Goal: Navigation & Orientation: Find specific page/section

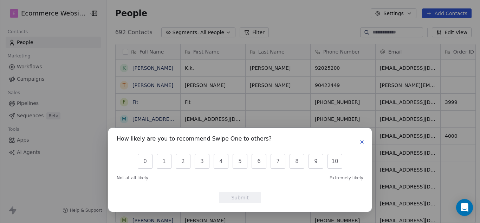
scroll to position [191, 372]
click at [53, 67] on div "How likely are you to recommend Swipe One to others? 0 1 2 3 4 5 6 7 8 9 10 Not…" at bounding box center [240, 111] width 480 height 223
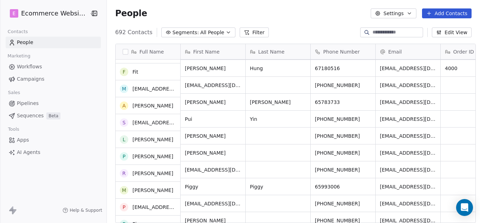
scroll to position [0, 0]
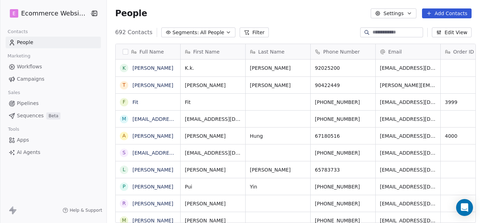
click at [226, 30] on icon "button" at bounding box center [229, 33] width 6 height 6
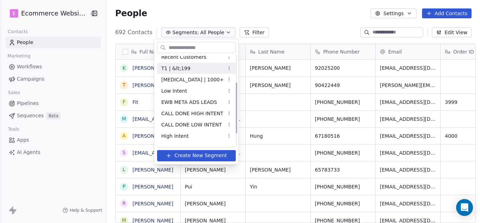
scroll to position [70, 0]
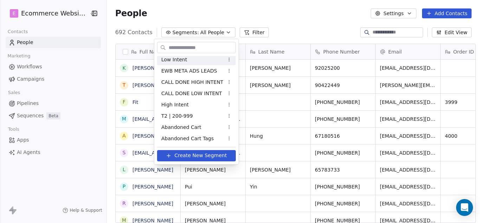
click at [220, 31] on html "E Ecommerce Website Builder Contacts People Marketing Workflows Campaigns Sales…" at bounding box center [240, 111] width 480 height 223
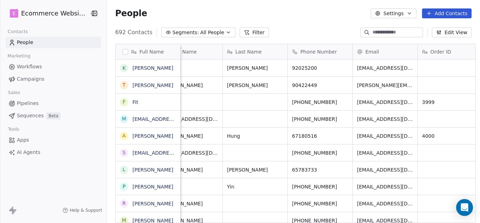
scroll to position [0, 0]
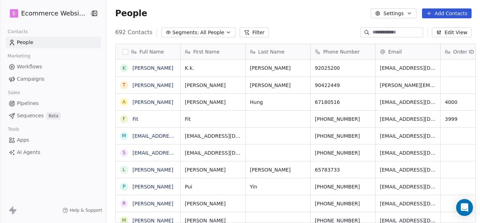
click at [242, 33] on button "Filter" at bounding box center [254, 32] width 29 height 10
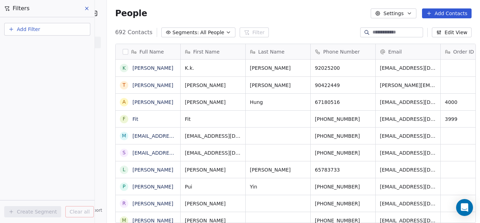
click at [226, 31] on icon "button" at bounding box center [229, 33] width 6 height 6
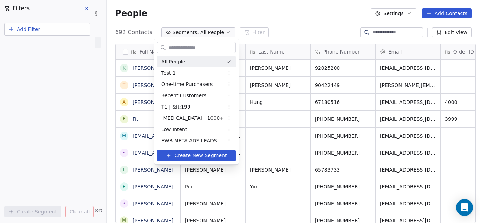
click at [88, 7] on html "E Ecommerce Website Builder Contacts People Marketing Workflows Campaigns Sales…" at bounding box center [240, 111] width 480 height 223
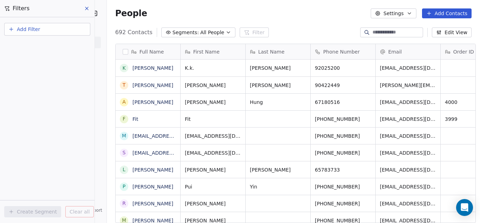
click at [88, 8] on icon at bounding box center [87, 9] width 6 height 6
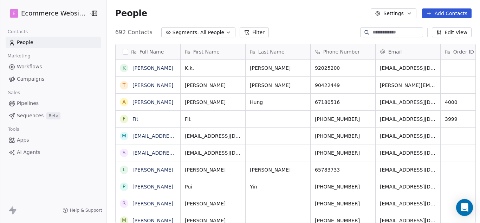
click at [226, 32] on icon "button" at bounding box center [229, 33] width 6 height 6
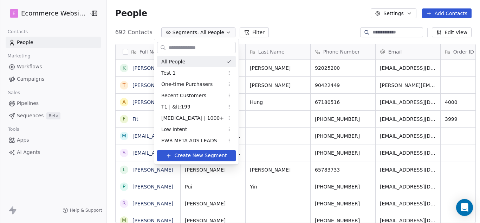
click at [182, 61] on span "All People" at bounding box center [173, 61] width 24 height 7
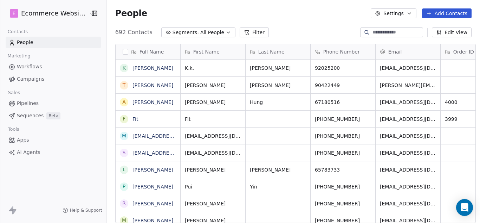
click at [67, 12] on html "E Ecommerce Website Builder Contacts People Marketing Workflows Campaigns Sales…" at bounding box center [240, 111] width 480 height 223
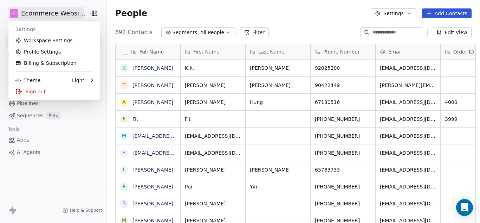
click at [67, 12] on html "E Ecommerce Website Builder Contacts People Marketing Workflows Campaigns Sales…" at bounding box center [240, 111] width 480 height 223
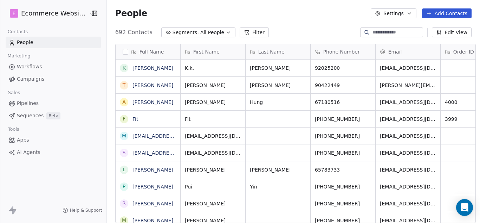
click at [226, 33] on icon "button" at bounding box center [229, 33] width 6 height 6
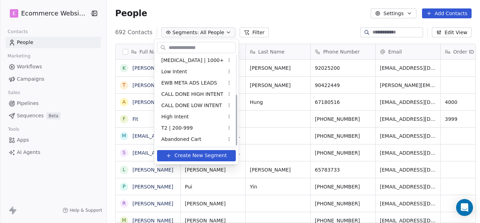
scroll to position [70, 0]
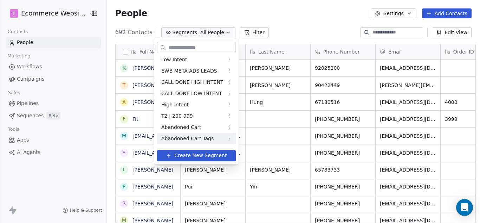
click at [280, 17] on html "E Ecommerce Website Builder Contacts People Marketing Workflows Campaigns Sales…" at bounding box center [240, 111] width 480 height 223
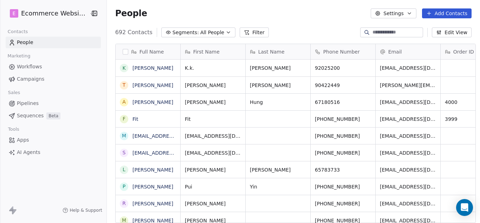
click at [226, 31] on icon "button" at bounding box center [229, 33] width 6 height 6
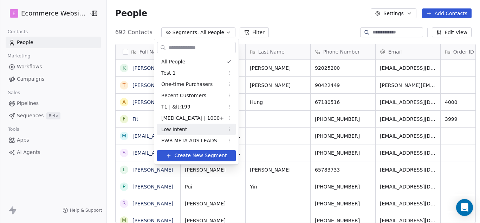
click at [266, 131] on html "E Ecommerce Website Builder Contacts People Marketing Workflows Campaigns Sales…" at bounding box center [240, 111] width 480 height 223
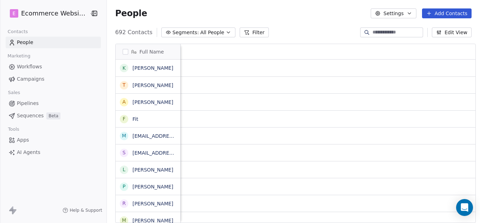
scroll to position [0, 0]
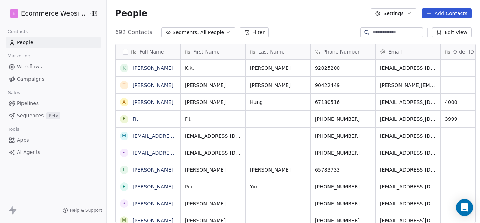
click at [226, 34] on icon "button" at bounding box center [229, 33] width 6 height 6
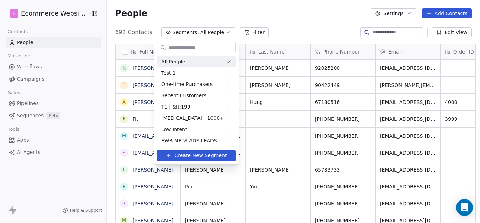
click at [276, 18] on html "E Ecommerce Website Builder Contacts People Marketing Workflows Campaigns Sales…" at bounding box center [240, 111] width 480 height 223
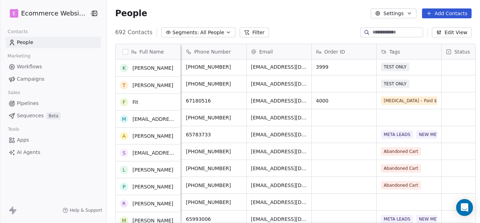
scroll to position [35, 0]
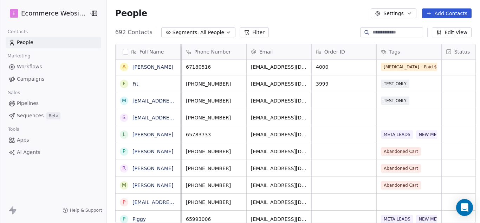
click at [78, 12] on html "E Ecommerce Website Builder Contacts People Marketing Workflows Campaigns Sales…" at bounding box center [240, 111] width 480 height 223
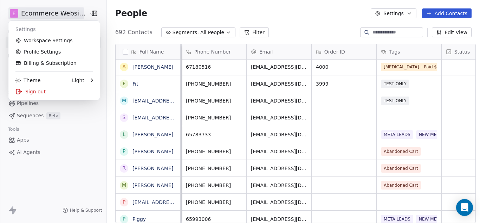
click at [294, 19] on html "E Ecommerce Website Builder Contacts People Marketing Workflows Campaigns Sales…" at bounding box center [240, 111] width 480 height 223
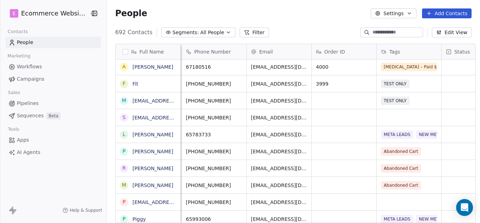
click at [17, 178] on div "E Ecommerce Website Builder Contacts People Marketing Workflows Campaigns Sales…" at bounding box center [53, 111] width 107 height 223
click at [161, 65] on link "[PERSON_NAME]" at bounding box center [153, 67] width 41 height 6
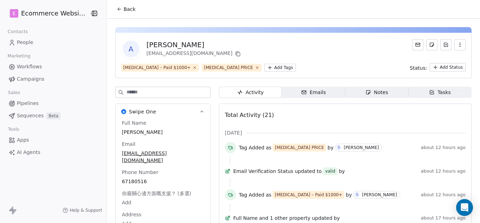
click at [117, 7] on icon at bounding box center [120, 9] width 6 height 6
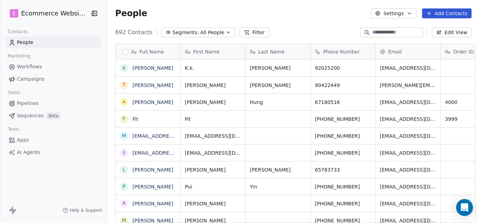
scroll to position [191, 372]
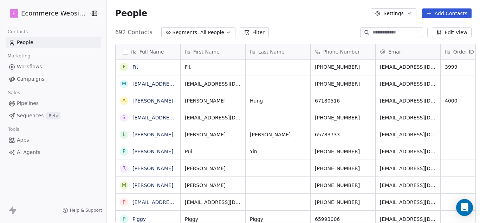
click at [226, 31] on icon "button" at bounding box center [229, 33] width 6 height 6
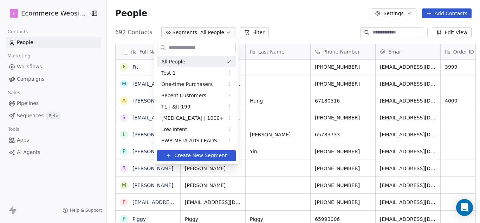
click at [218, 31] on html "E Ecommerce Website Builder Contacts People Marketing Workflows Campaigns Sales…" at bounding box center [240, 111] width 480 height 223
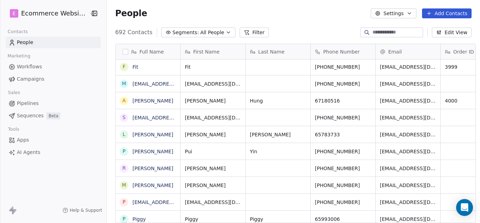
click at [390, 10] on button "Settings" at bounding box center [393, 13] width 45 height 10
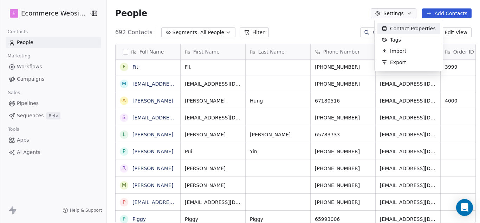
click at [390, 11] on html "E Ecommerce Website Builder Contacts People Marketing Workflows Campaigns Sales…" at bounding box center [240, 111] width 480 height 223
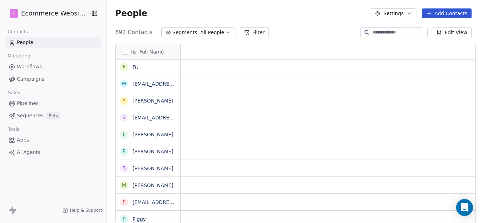
scroll to position [0, 0]
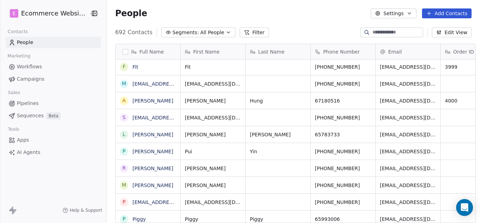
click at [42, 16] on html "E Ecommerce Website Builder Contacts People Marketing Workflows Campaigns Sales…" at bounding box center [240, 111] width 480 height 223
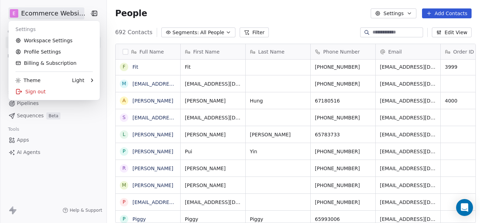
click at [116, 35] on html "E Ecommerce Website Builder Contacts People Marketing Workflows Campaigns Sales…" at bounding box center [240, 111] width 480 height 223
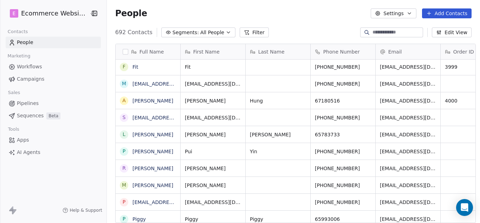
click at [119, 32] on span "692 Contacts" at bounding box center [133, 32] width 37 height 8
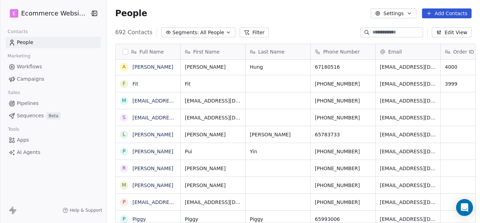
click at [18, 178] on div "E Ecommerce Website Builder Contacts People Marketing Workflows Campaigns Sales…" at bounding box center [53, 111] width 107 height 223
click at [34, 68] on span "Workflows" at bounding box center [29, 66] width 25 height 7
